Goal: Navigation & Orientation: Find specific page/section

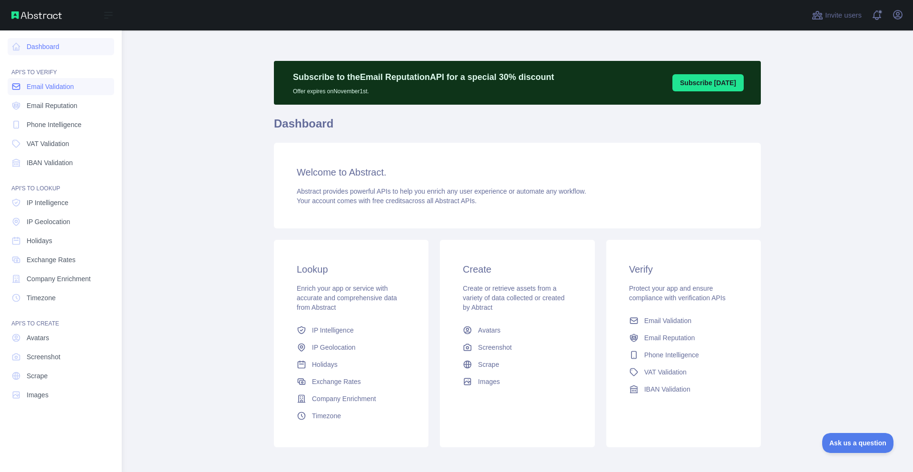
click at [57, 89] on span "Email Validation" at bounding box center [50, 87] width 47 height 10
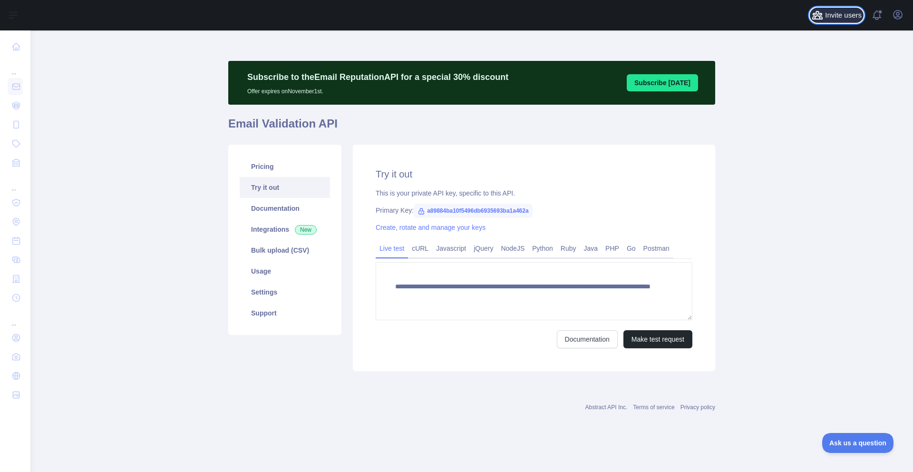
click at [846, 19] on span "Invite users" at bounding box center [843, 15] width 37 height 11
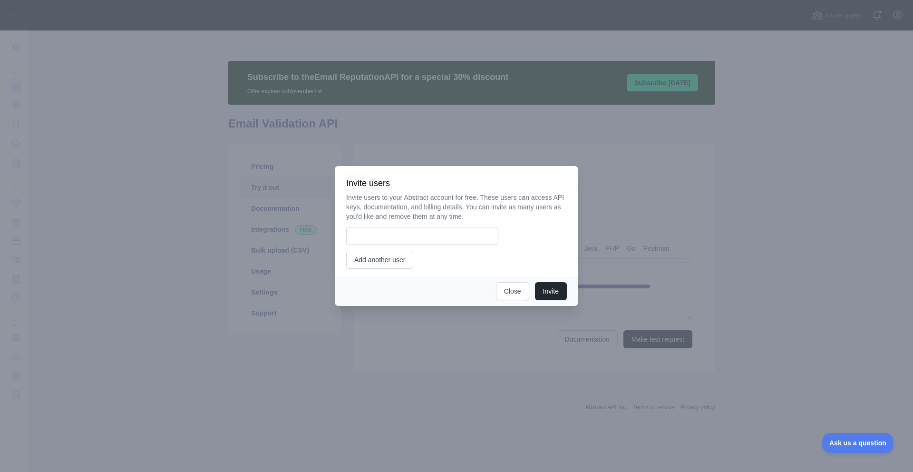
click at [876, 15] on div at bounding box center [456, 236] width 913 height 472
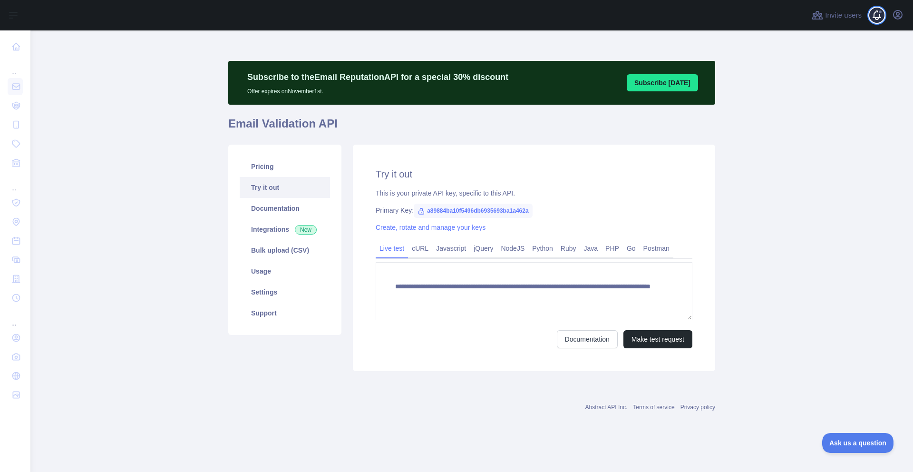
click at [884, 15] on span at bounding box center [881, 15] width 19 height 30
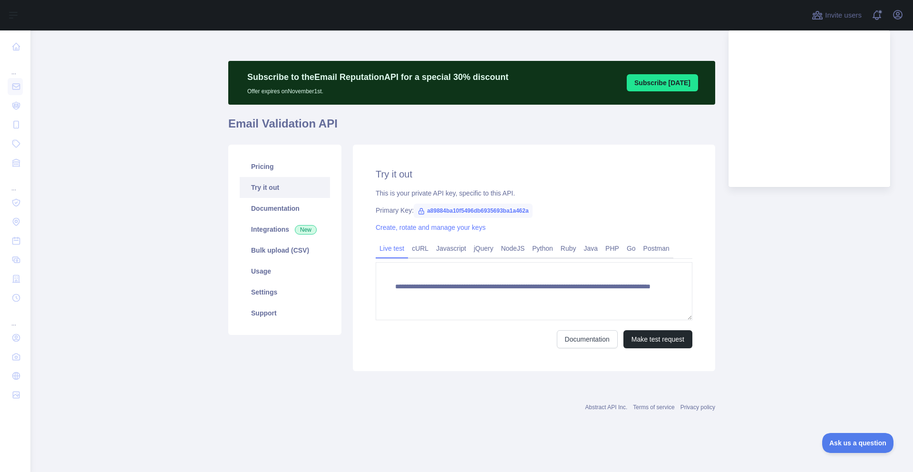
click at [910, 15] on div "Invite users View notifications Open user menu" at bounding box center [471, 15] width 883 height 30
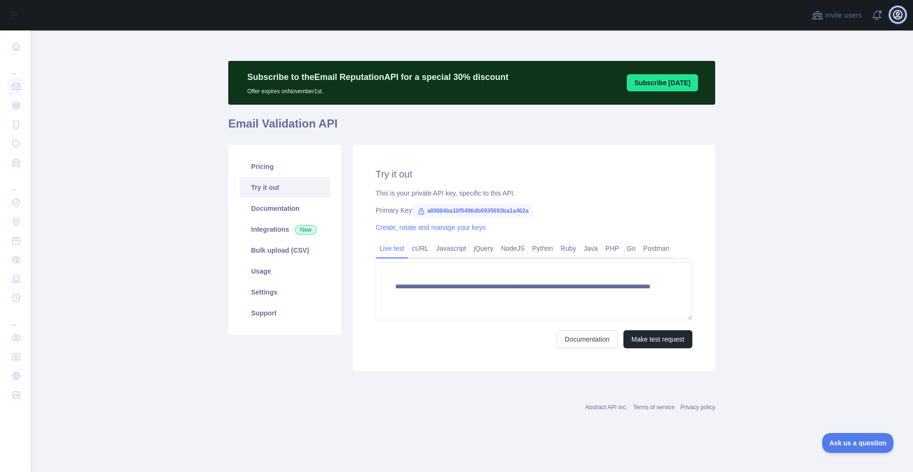
click at [902, 18] on icon "button" at bounding box center [898, 14] width 9 height 9
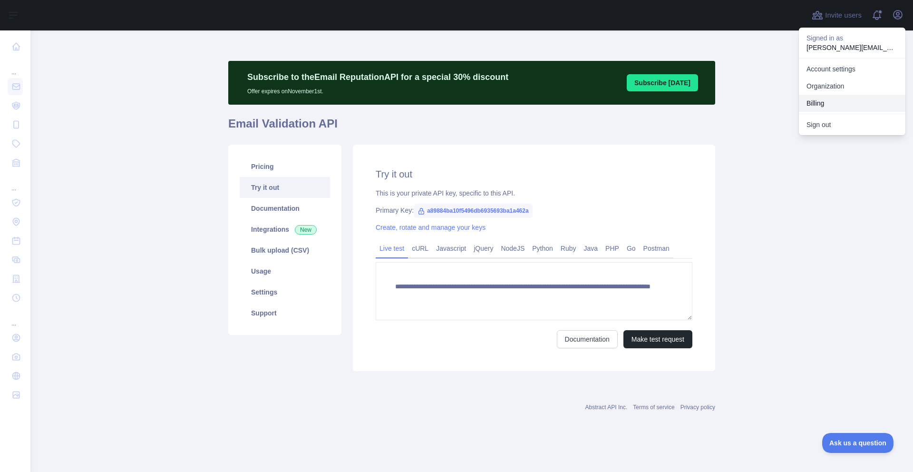
click at [824, 99] on button "Billing" at bounding box center [852, 103] width 107 height 17
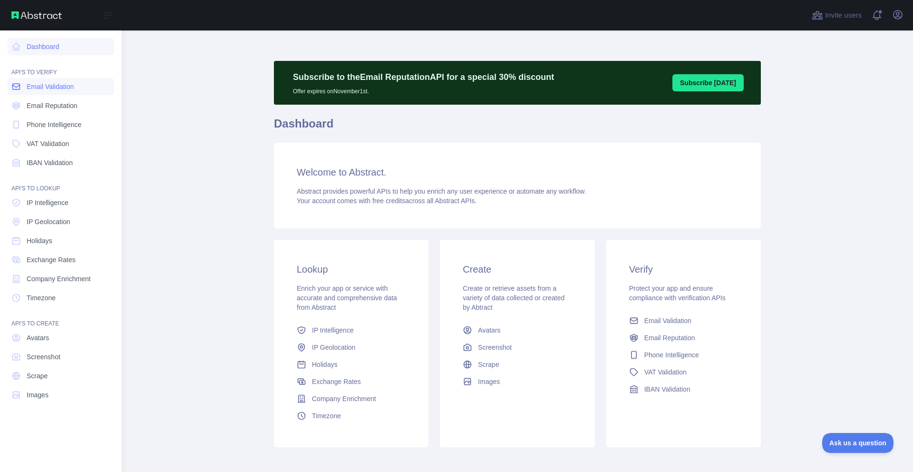
click at [73, 85] on span "Email Validation" at bounding box center [50, 87] width 47 height 10
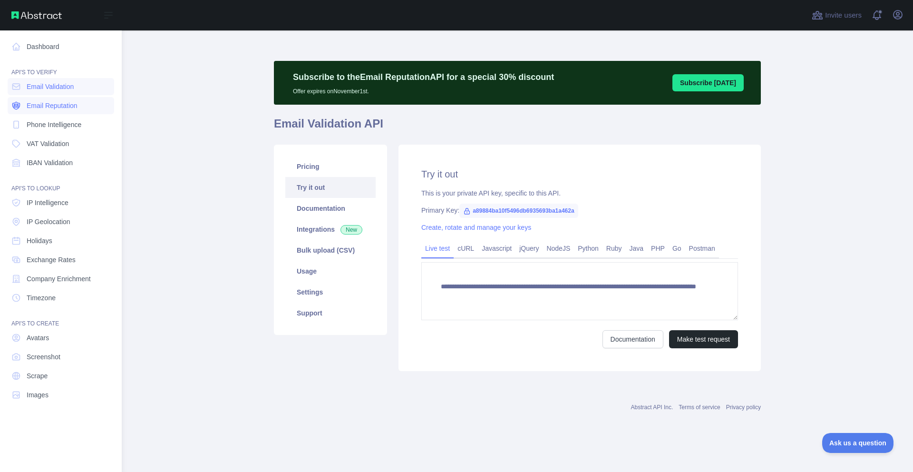
click at [64, 102] on span "Email Reputation" at bounding box center [52, 106] width 51 height 10
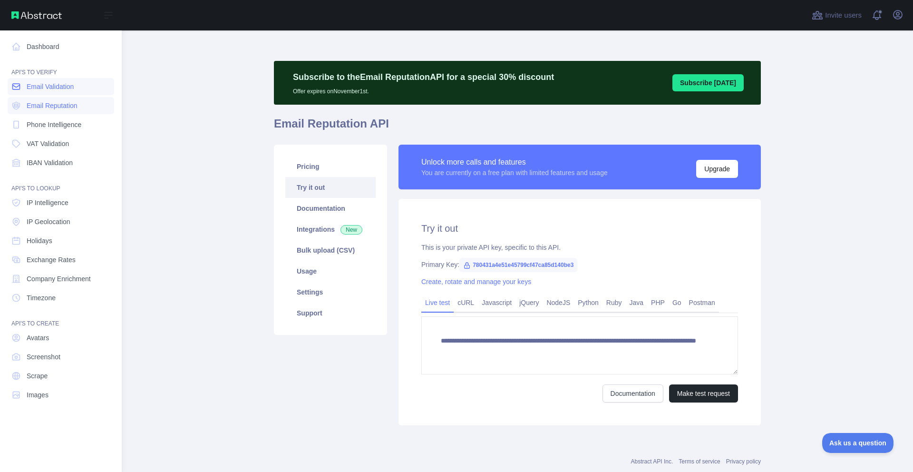
click at [69, 82] on span "Email Validation" at bounding box center [50, 87] width 47 height 10
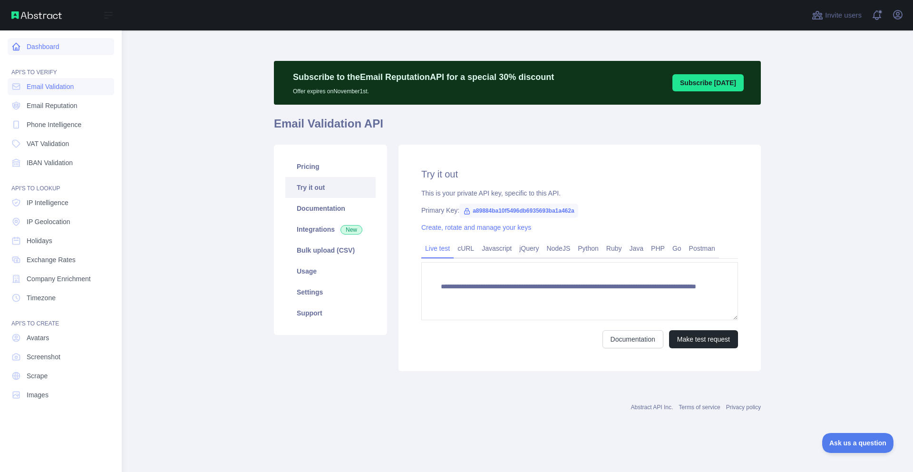
click at [55, 40] on link "Dashboard" at bounding box center [61, 46] width 107 height 17
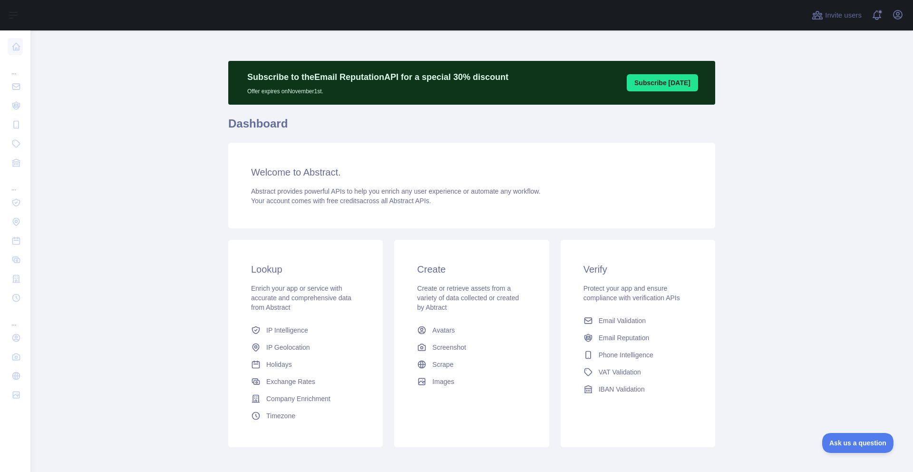
scroll to position [46, 0]
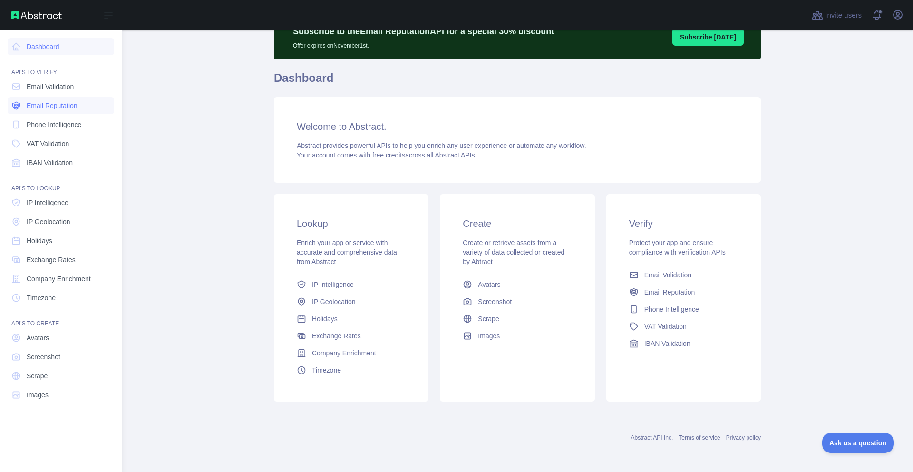
click at [65, 105] on span "Email Reputation" at bounding box center [52, 106] width 51 height 10
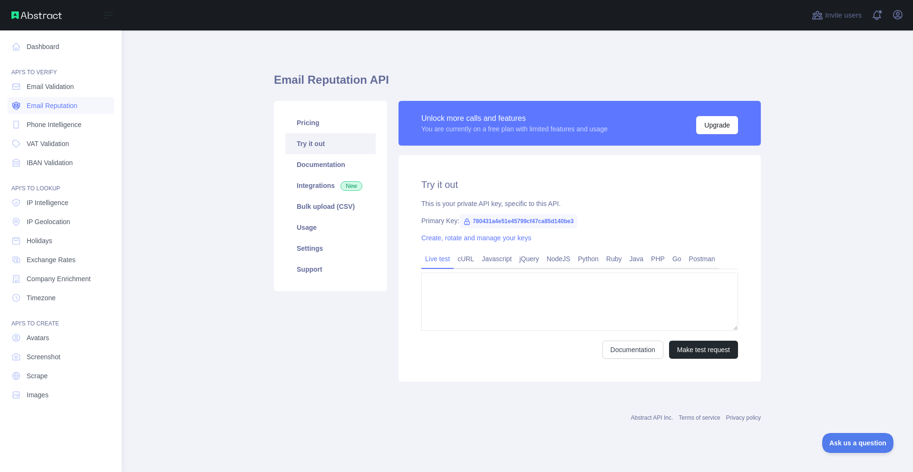
type textarea "**********"
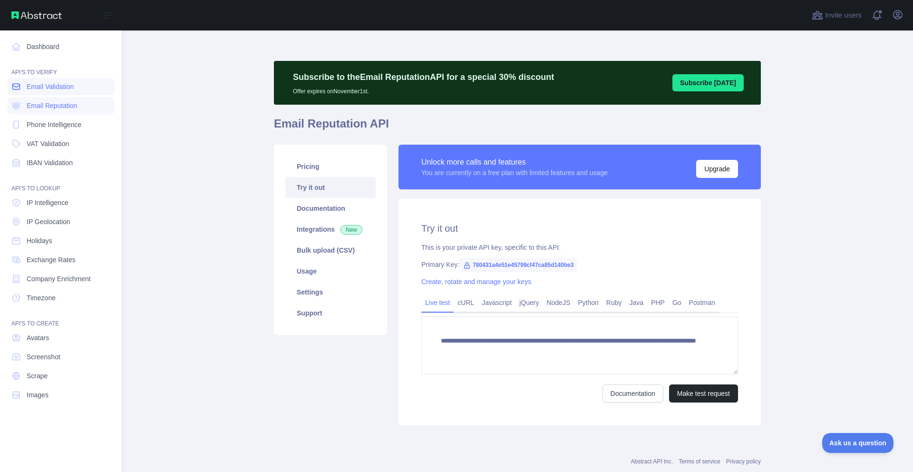
click at [66, 82] on span "Email Validation" at bounding box center [50, 87] width 47 height 10
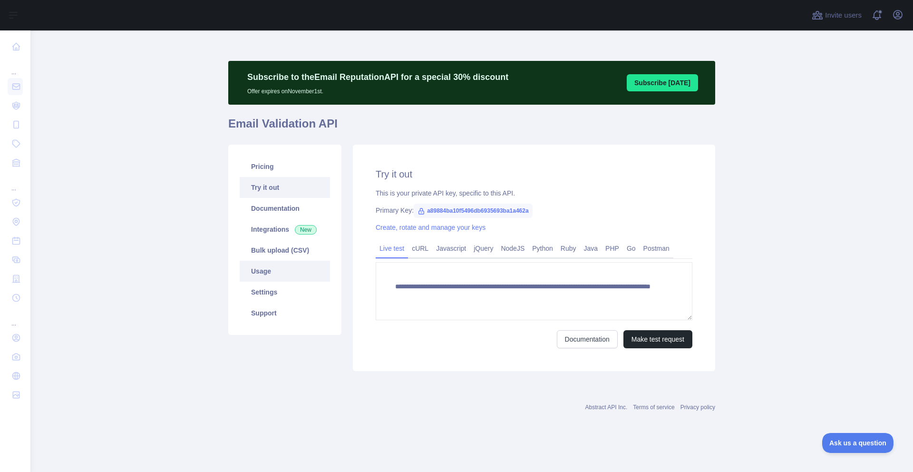
click at [303, 278] on link "Usage" at bounding box center [285, 271] width 90 height 21
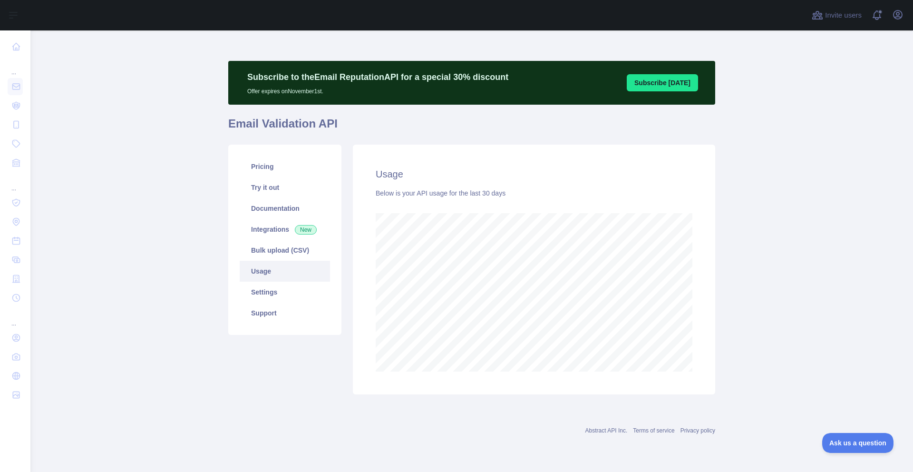
scroll to position [442, 883]
